Goal: Task Accomplishment & Management: Complete application form

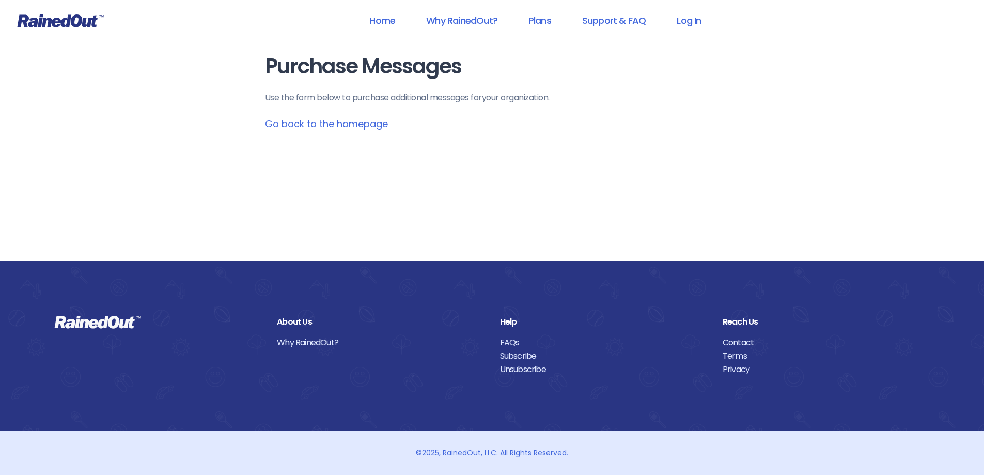
click at [294, 124] on link "Go back to the homepage" at bounding box center [326, 123] width 123 height 13
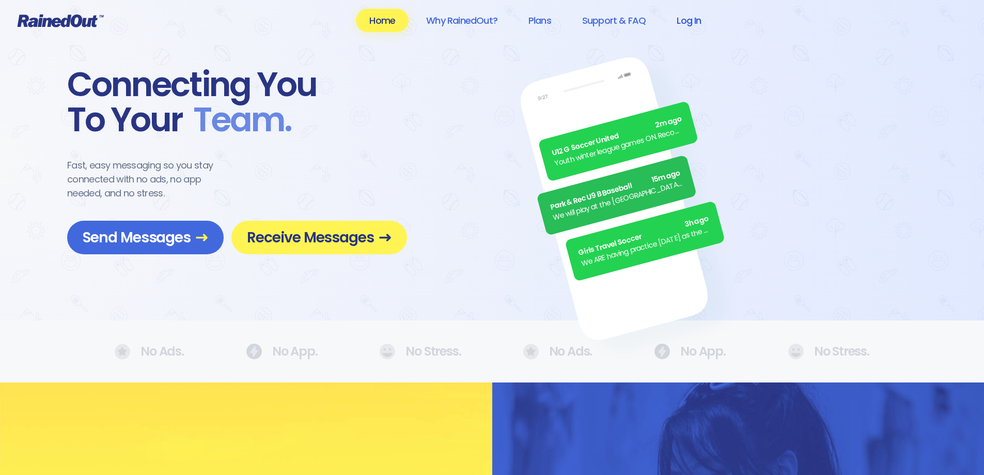
click at [694, 19] on link "Log In" at bounding box center [688, 20] width 51 height 23
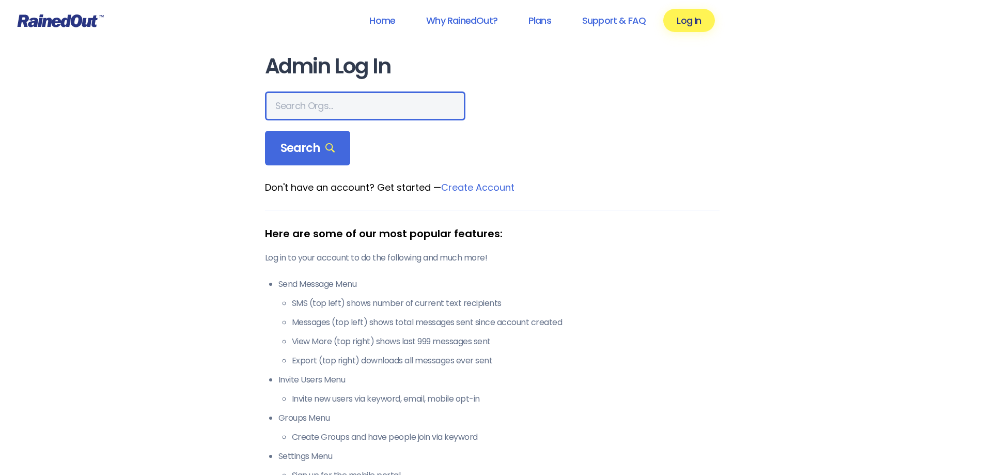
click at [329, 104] on input "text" at bounding box center [365, 105] width 200 height 29
type input "sylvania rec"
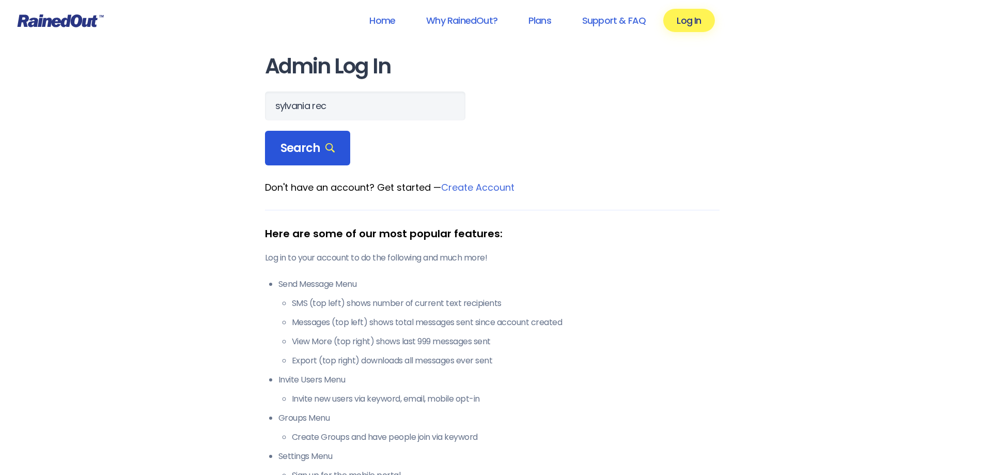
click at [307, 153] on span "Search" at bounding box center [307, 148] width 55 height 14
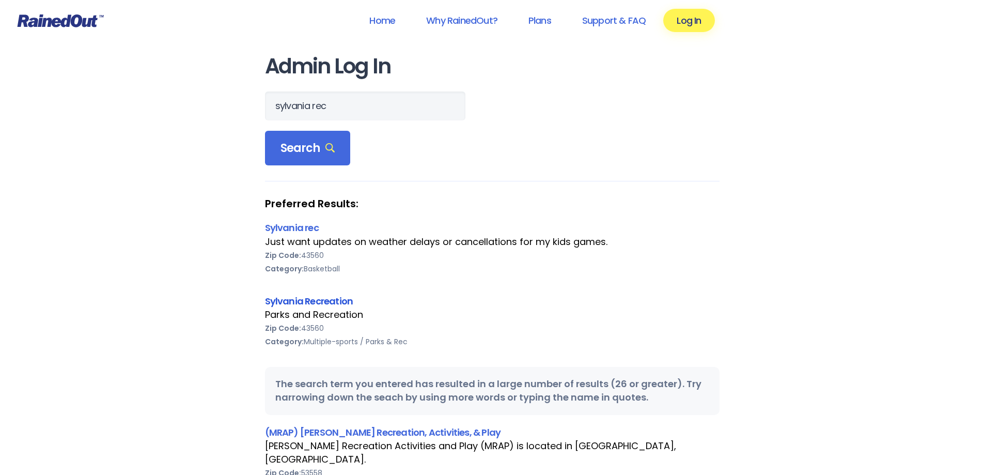
click at [291, 301] on link "Sylvania Recreation" at bounding box center [309, 300] width 88 height 13
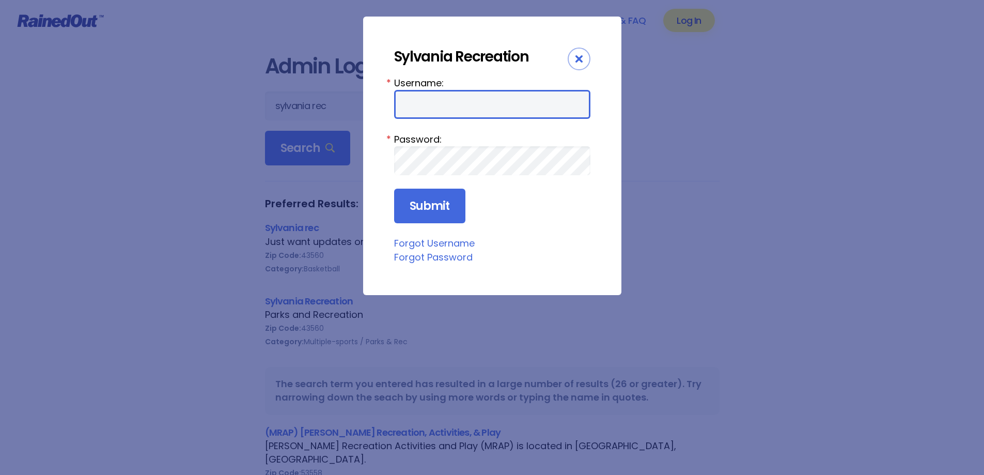
click at [511, 108] on input "Username:" at bounding box center [492, 104] width 196 height 29
type input "sylvania"
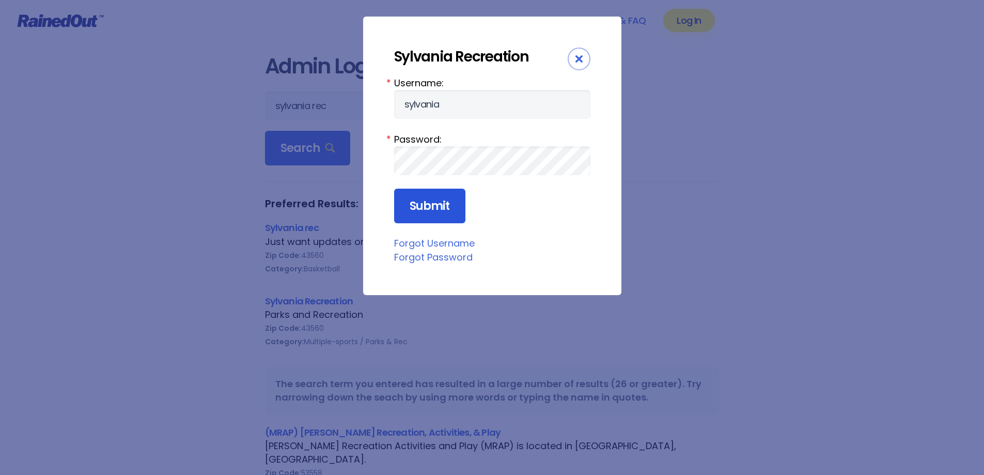
click at [443, 209] on input "Submit" at bounding box center [429, 206] width 71 height 35
